Goal: Transaction & Acquisition: Purchase product/service

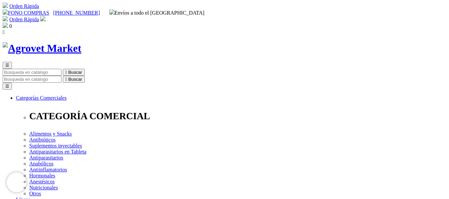
click at [61, 76] on input "Buscar" at bounding box center [32, 79] width 59 height 7
type input "temprid sc"
click at [101, 76] on button " Buscar" at bounding box center [112, 79] width 22 height 7
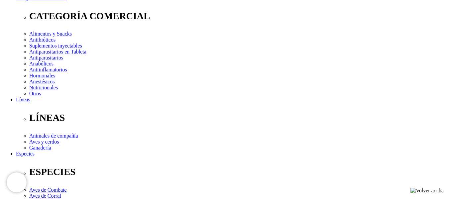
scroll to position [133, 0]
